Goal: Obtain resource: Obtain resource

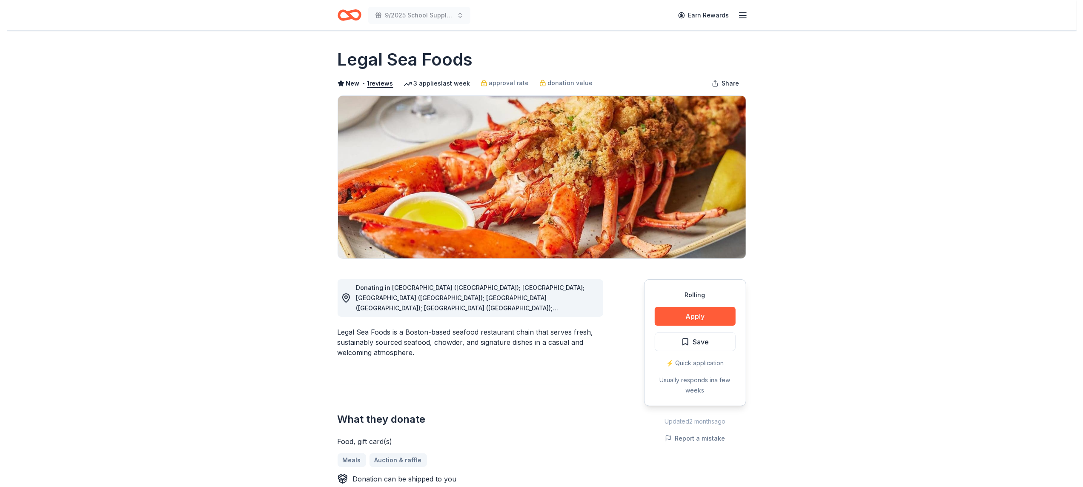
scroll to position [61, 0]
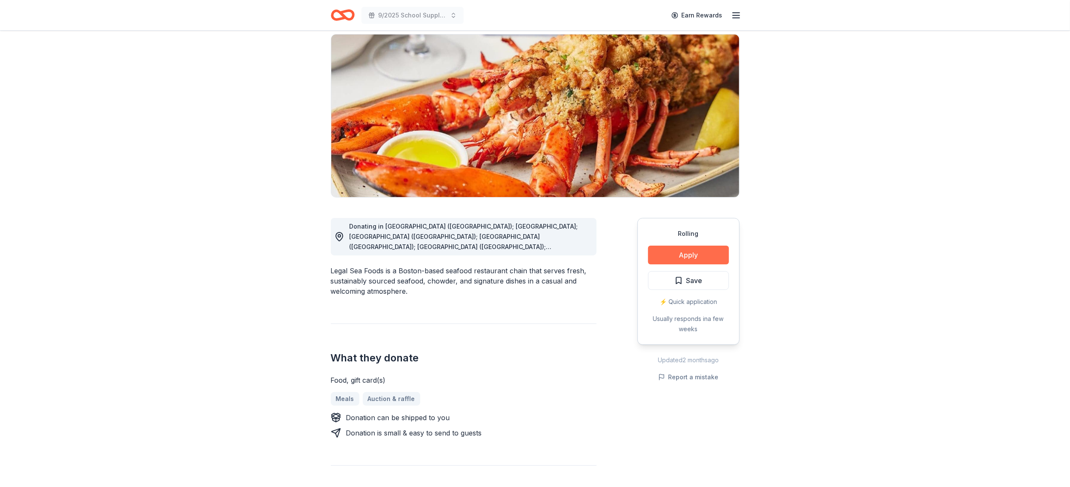
click at [711, 260] on button "Apply" at bounding box center [688, 255] width 81 height 19
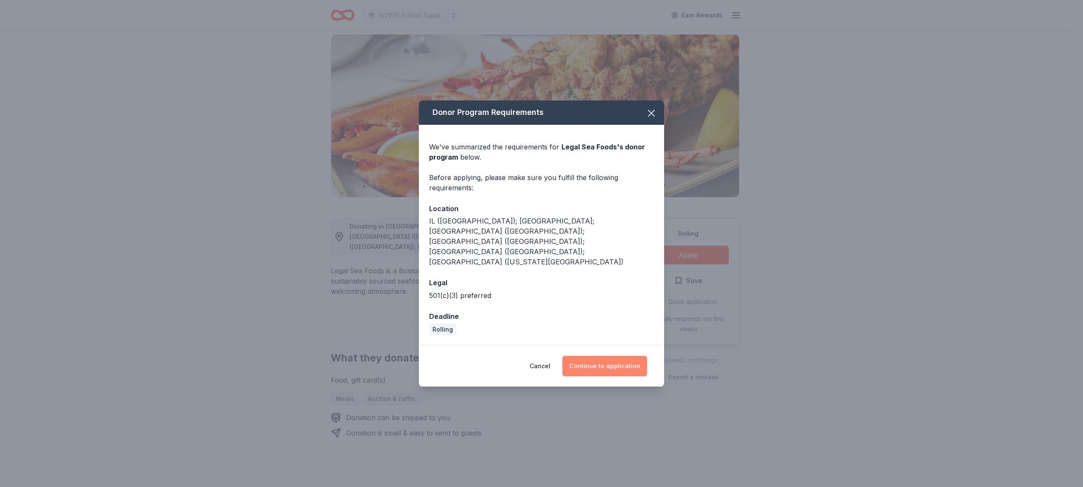
click at [628, 356] on button "Continue to application" at bounding box center [604, 366] width 85 height 20
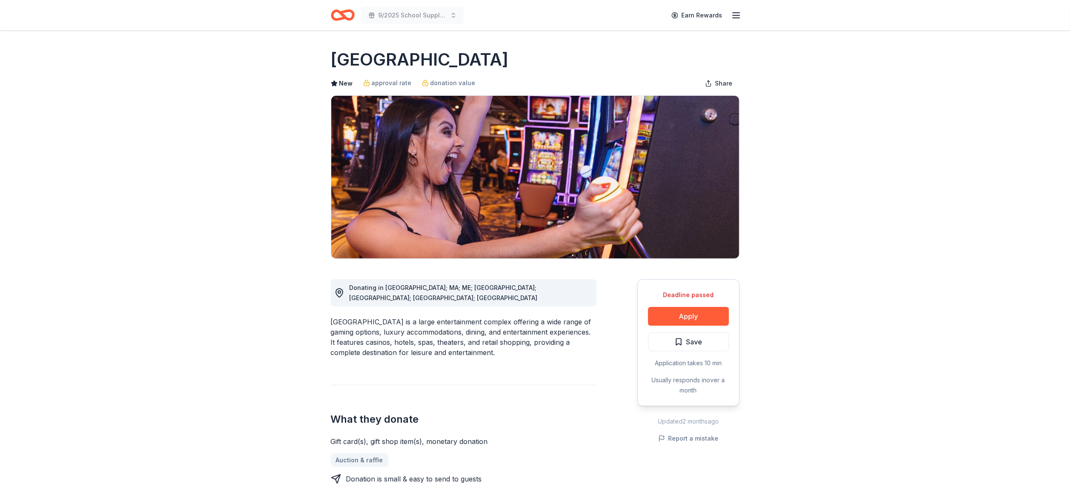
click at [358, 345] on div "Foxwoods Resort Casino is a large entertainment complex offering a wide range o…" at bounding box center [464, 337] width 266 height 41
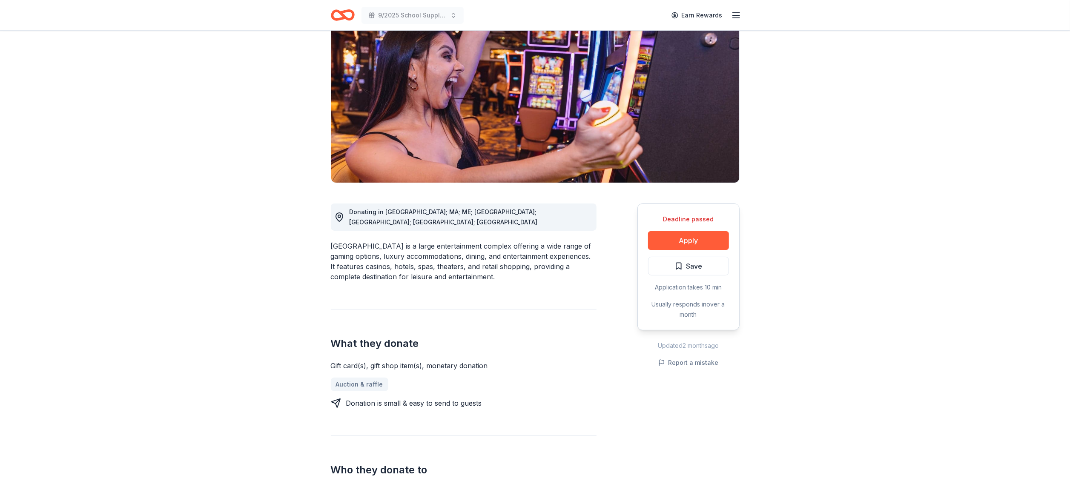
scroll to position [77, 0]
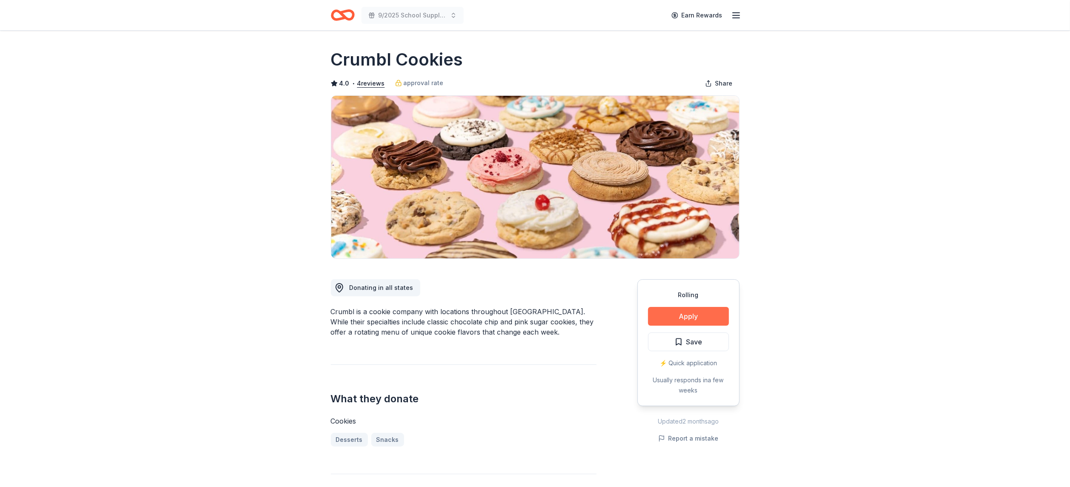
click at [687, 314] on button "Apply" at bounding box center [688, 316] width 81 height 19
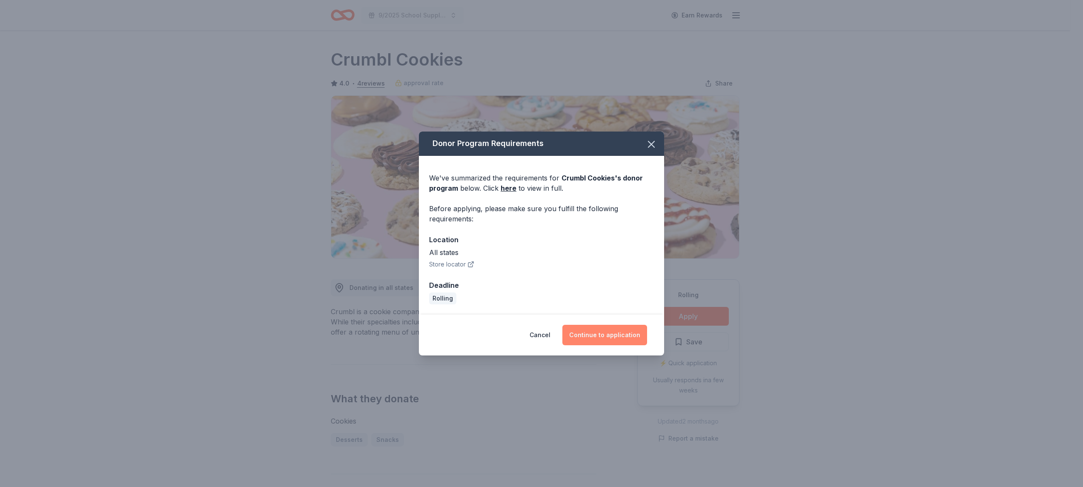
click at [637, 335] on button "Continue to application" at bounding box center [604, 335] width 85 height 20
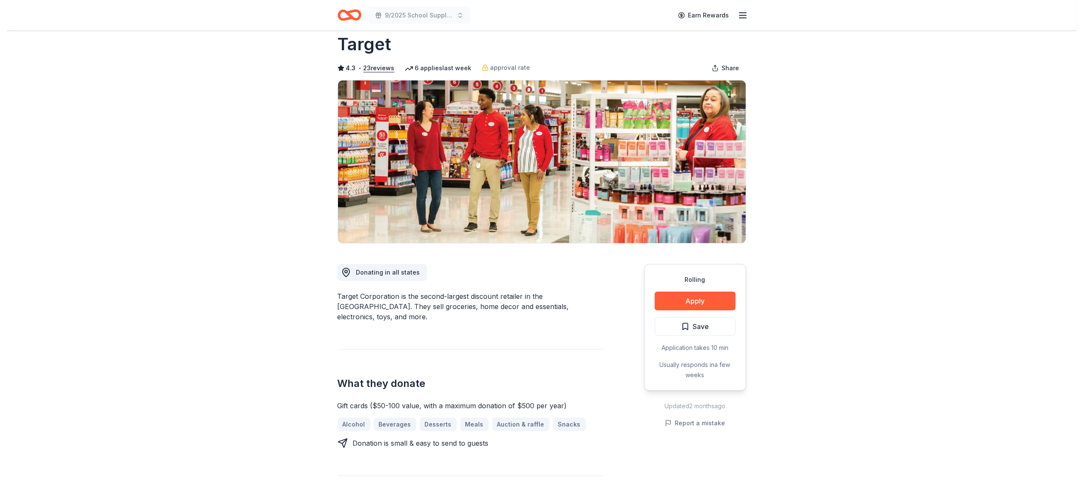
scroll to position [19, 0]
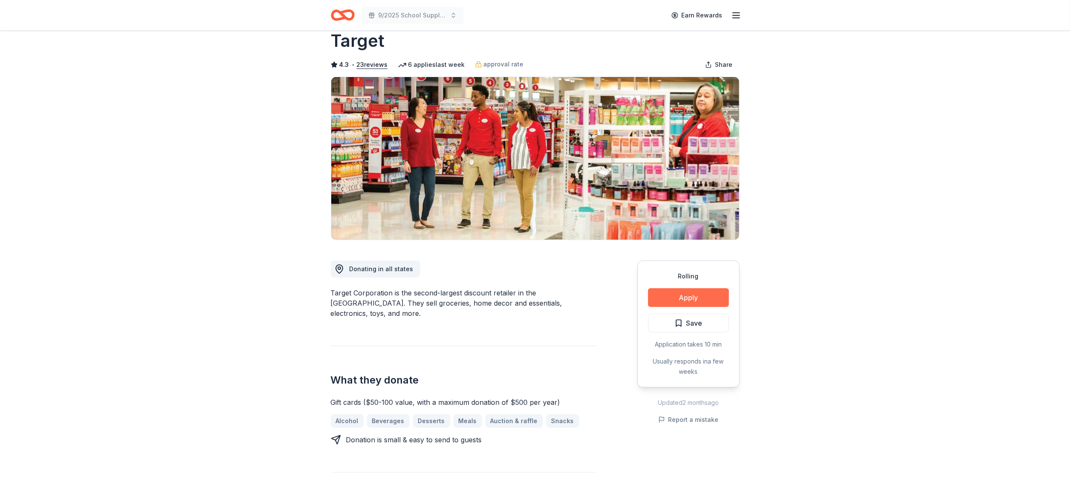
click at [683, 300] on button "Apply" at bounding box center [688, 297] width 81 height 19
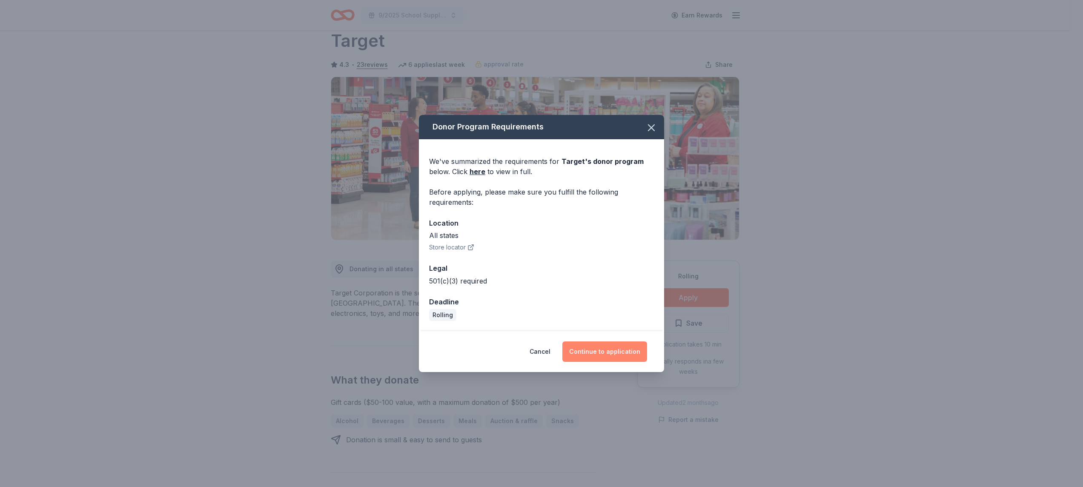
click at [632, 353] on button "Continue to application" at bounding box center [604, 351] width 85 height 20
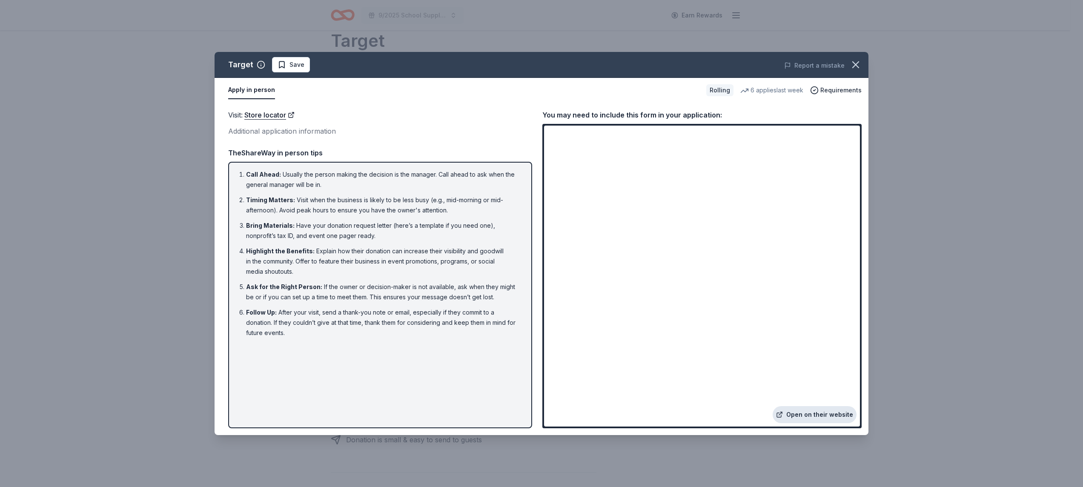
click at [797, 411] on link "Open on their website" at bounding box center [815, 414] width 84 height 17
